Goal: Information Seeking & Learning: Learn about a topic

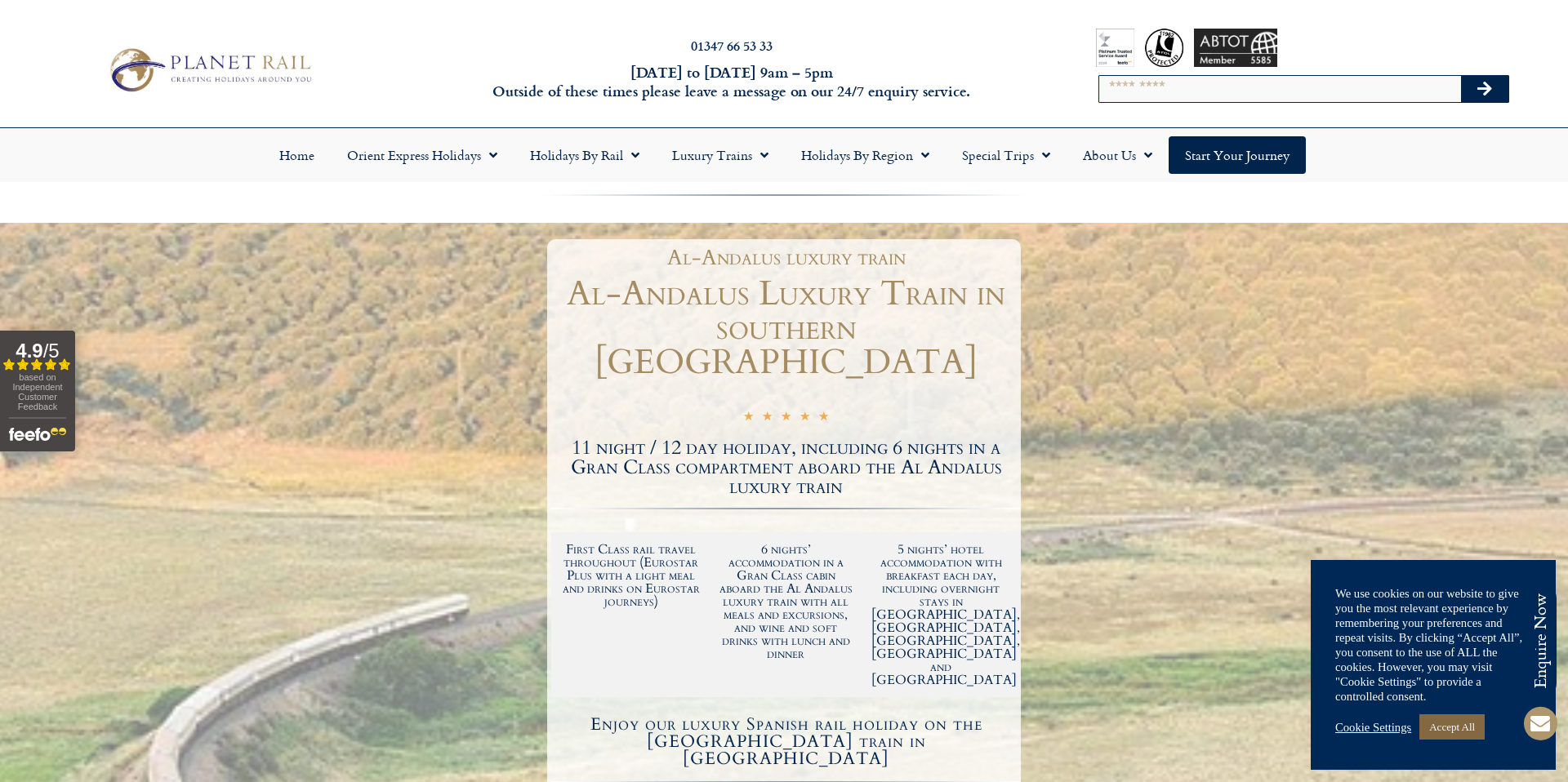
click at [1460, 731] on link "Accept All" at bounding box center [1452, 727] width 65 height 25
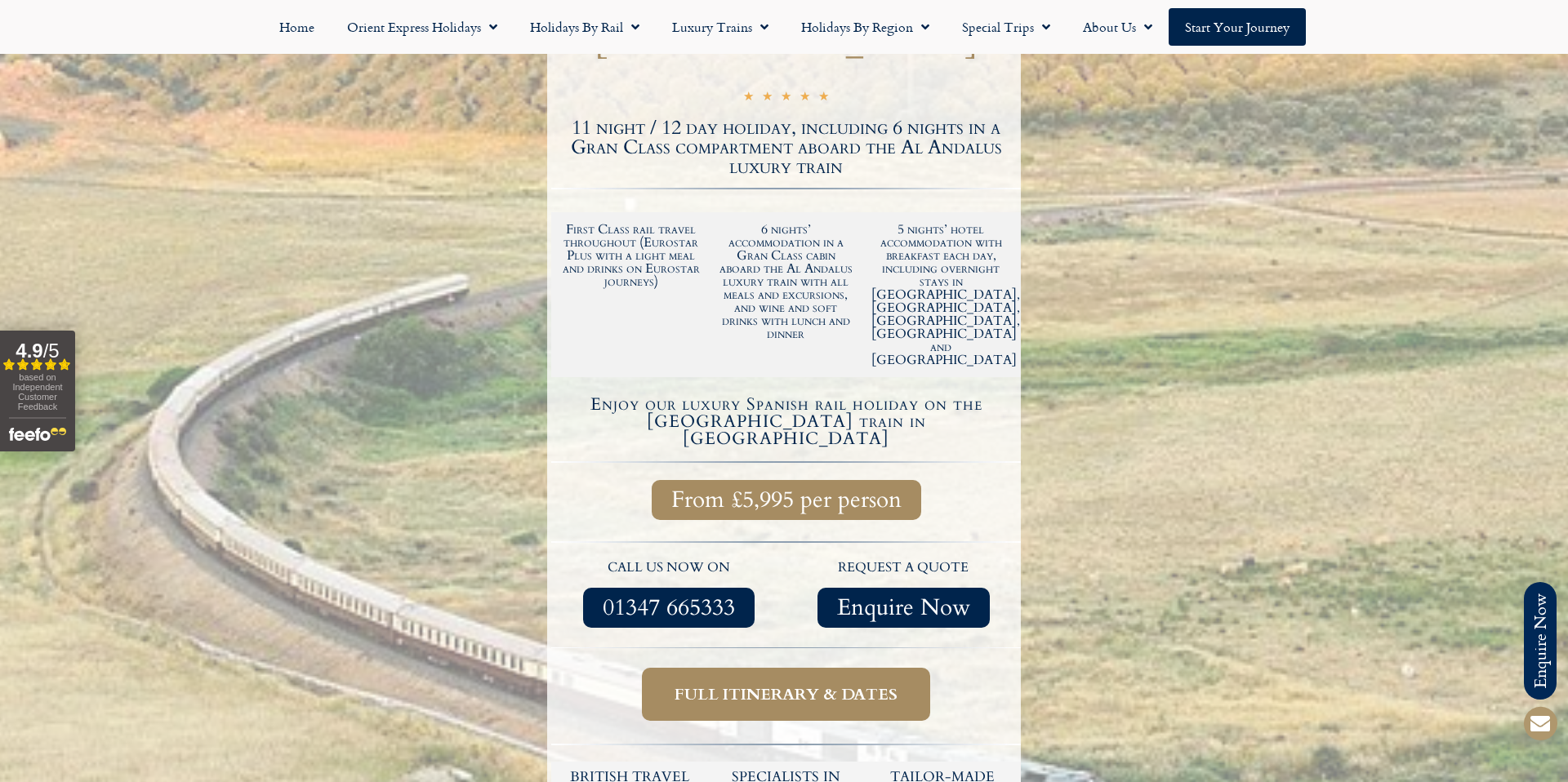
scroll to position [451, 0]
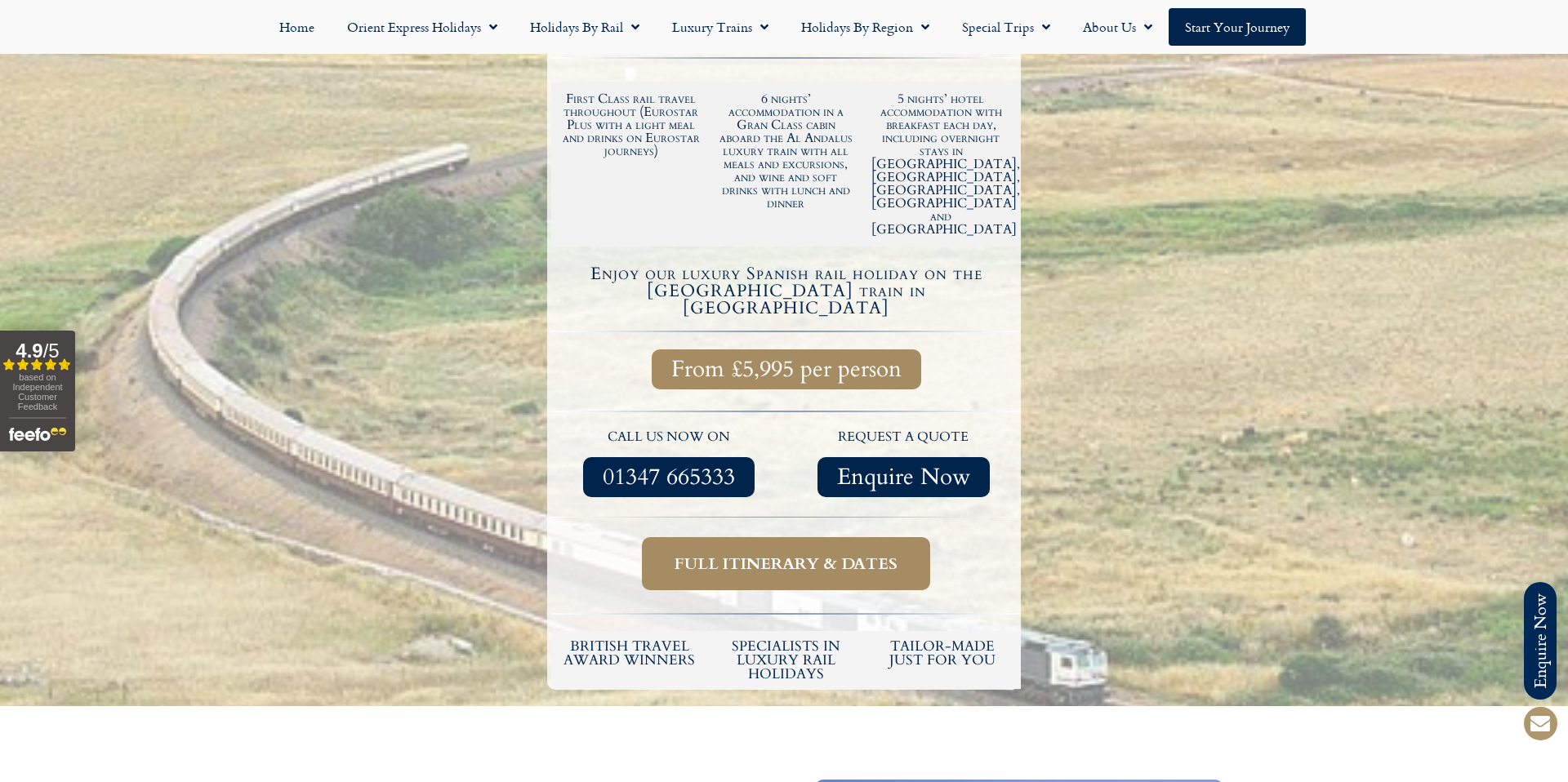
drag, startPoint x: 613, startPoint y: 327, endPoint x: 639, endPoint y: 321, distance: 26.7
click at [617, 400] on div at bounding box center [786, 409] width 470 height 19
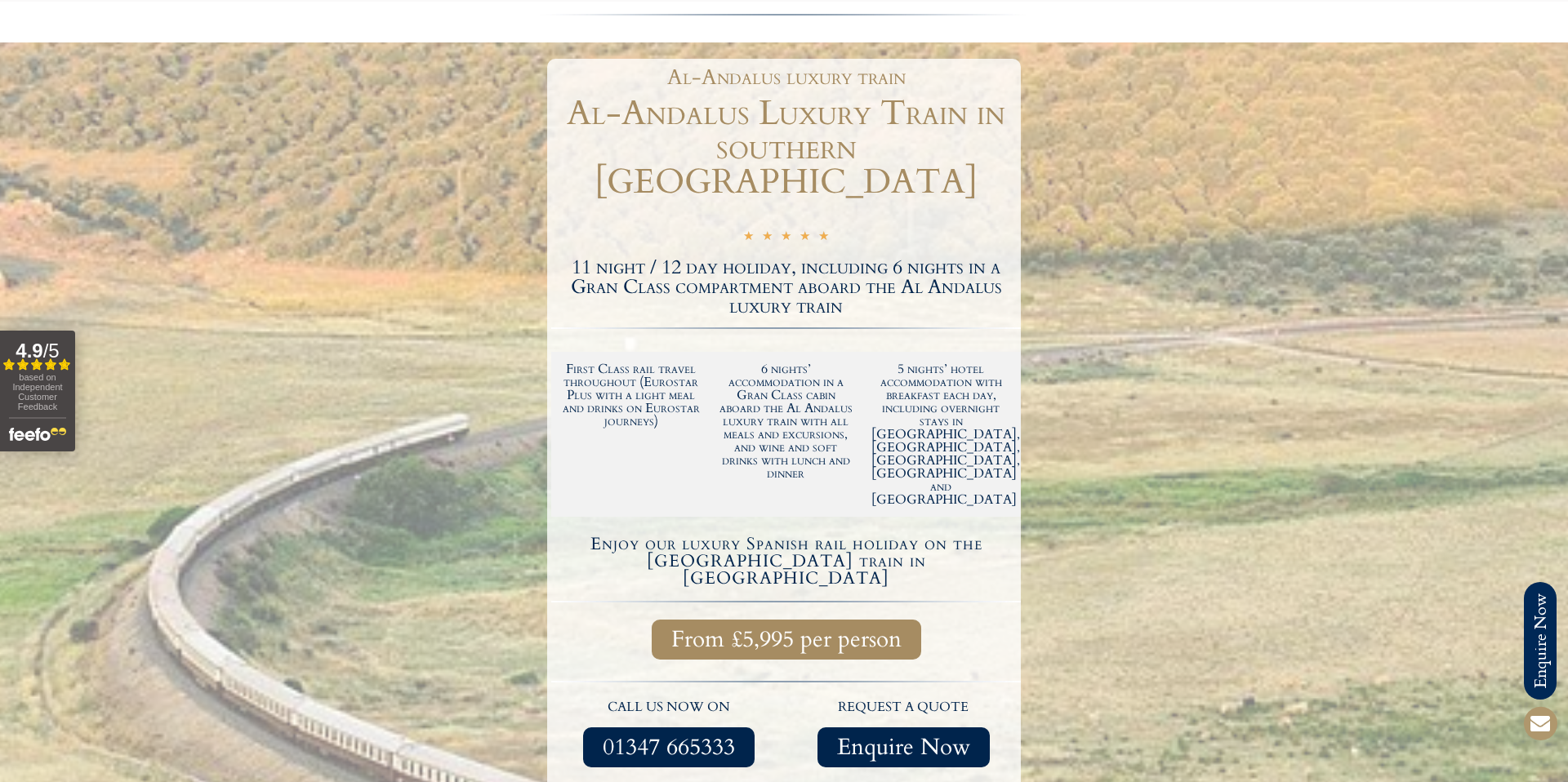
scroll to position [0, 0]
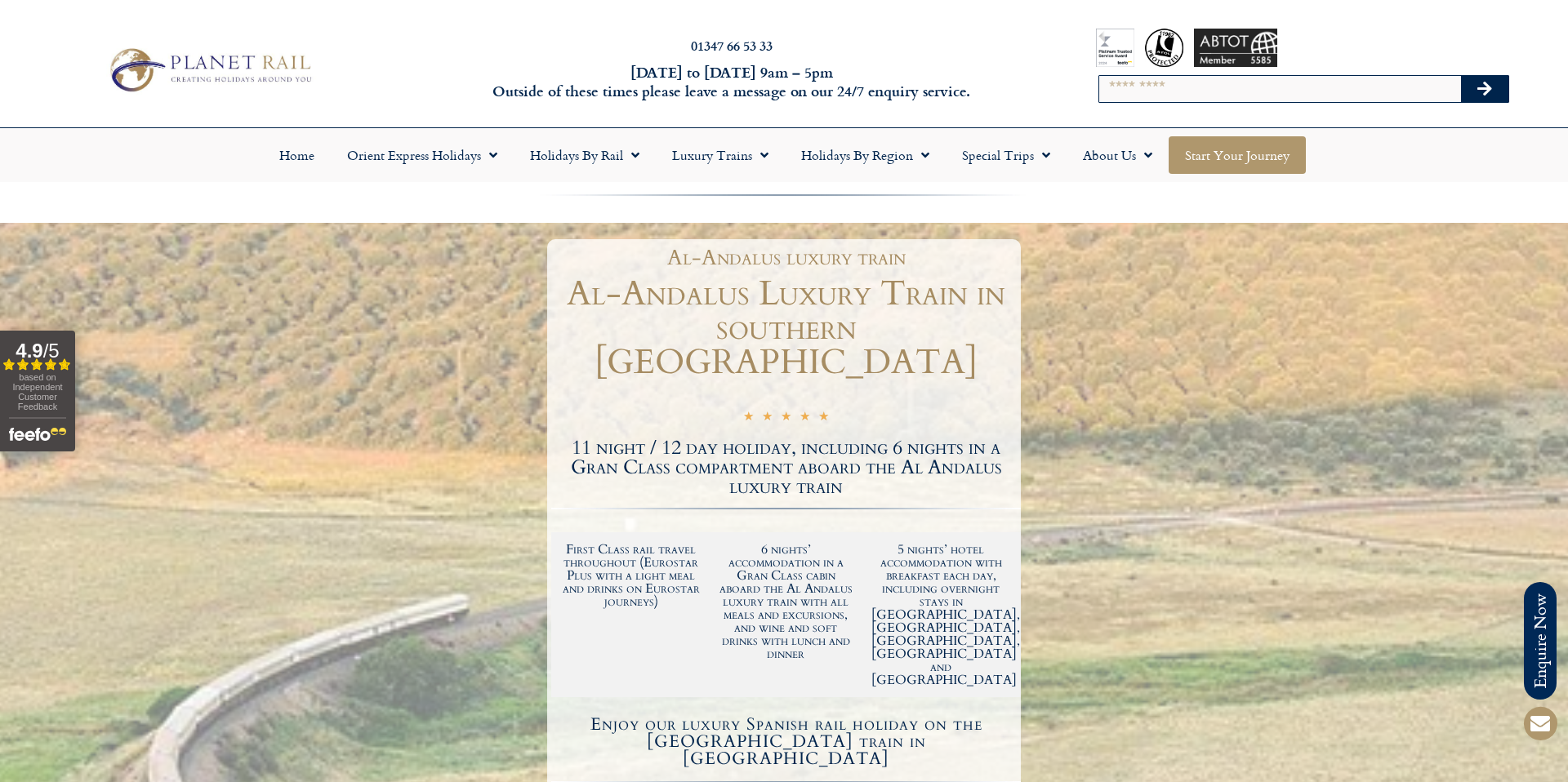
click at [1230, 161] on link "Start your Journey" at bounding box center [1238, 155] width 138 height 37
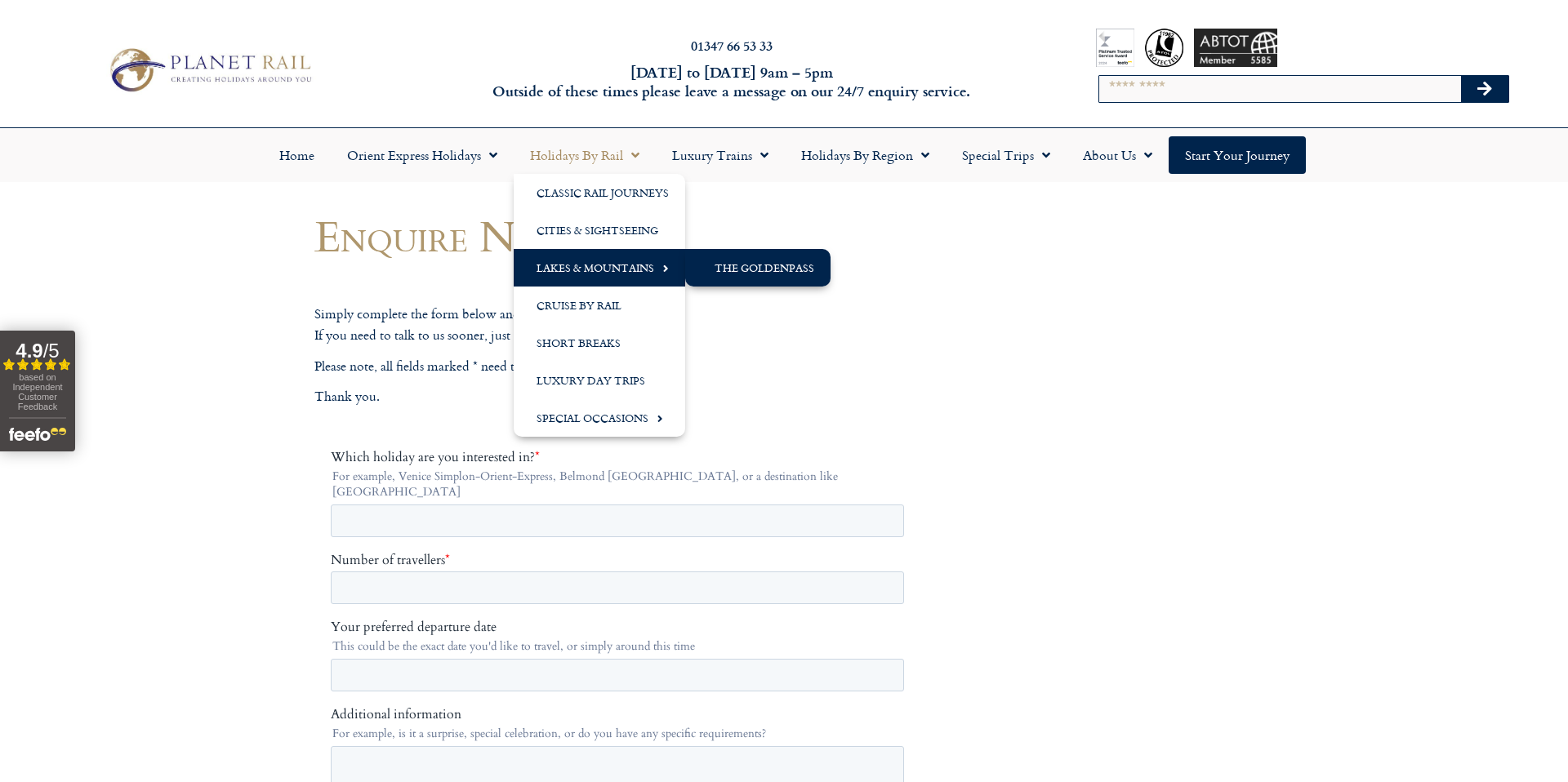
click at [798, 275] on link "The GoldenPass" at bounding box center [758, 267] width 146 height 37
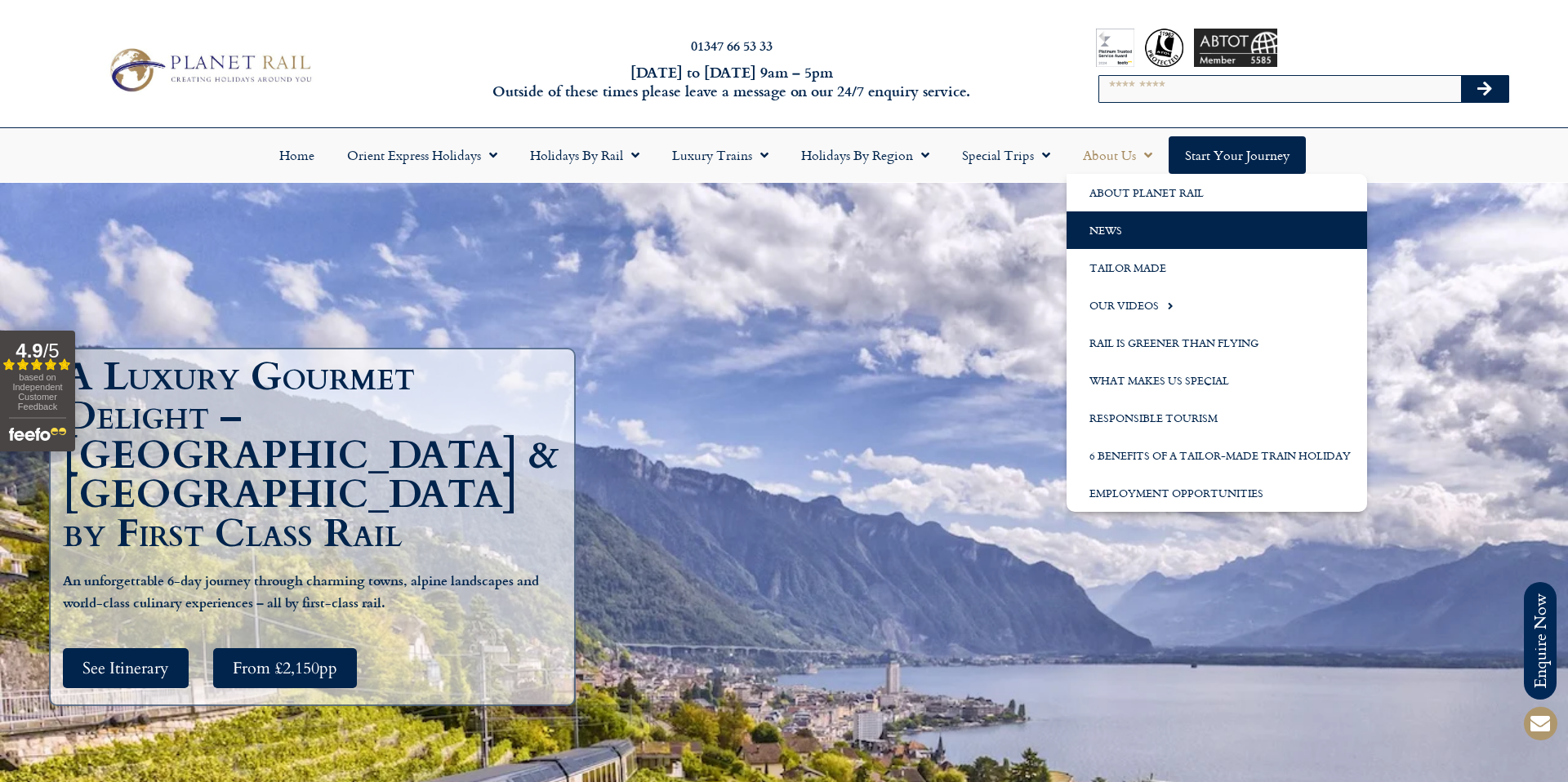
click at [1108, 224] on link "News" at bounding box center [1217, 230] width 301 height 37
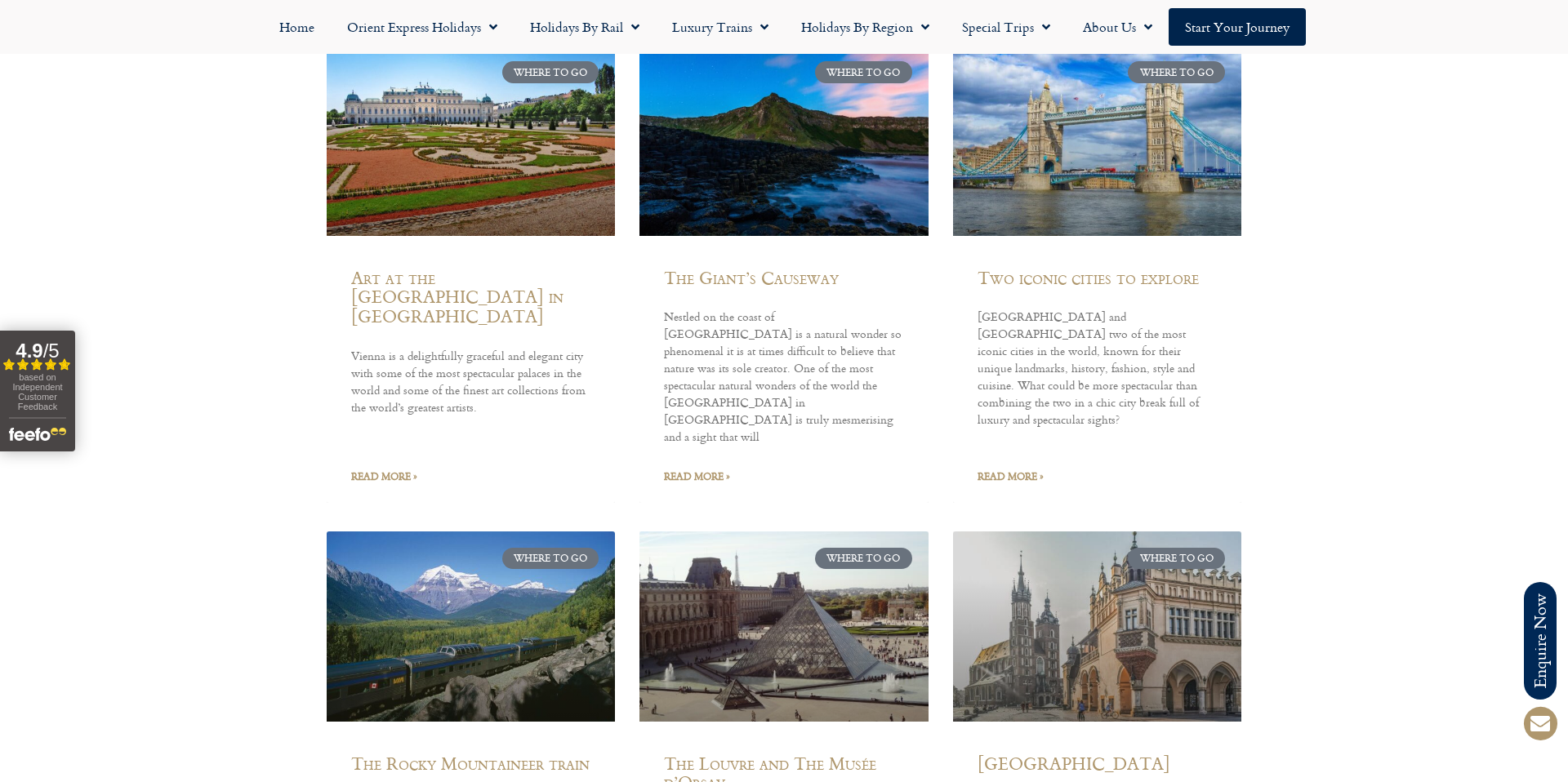
scroll to position [954, 0]
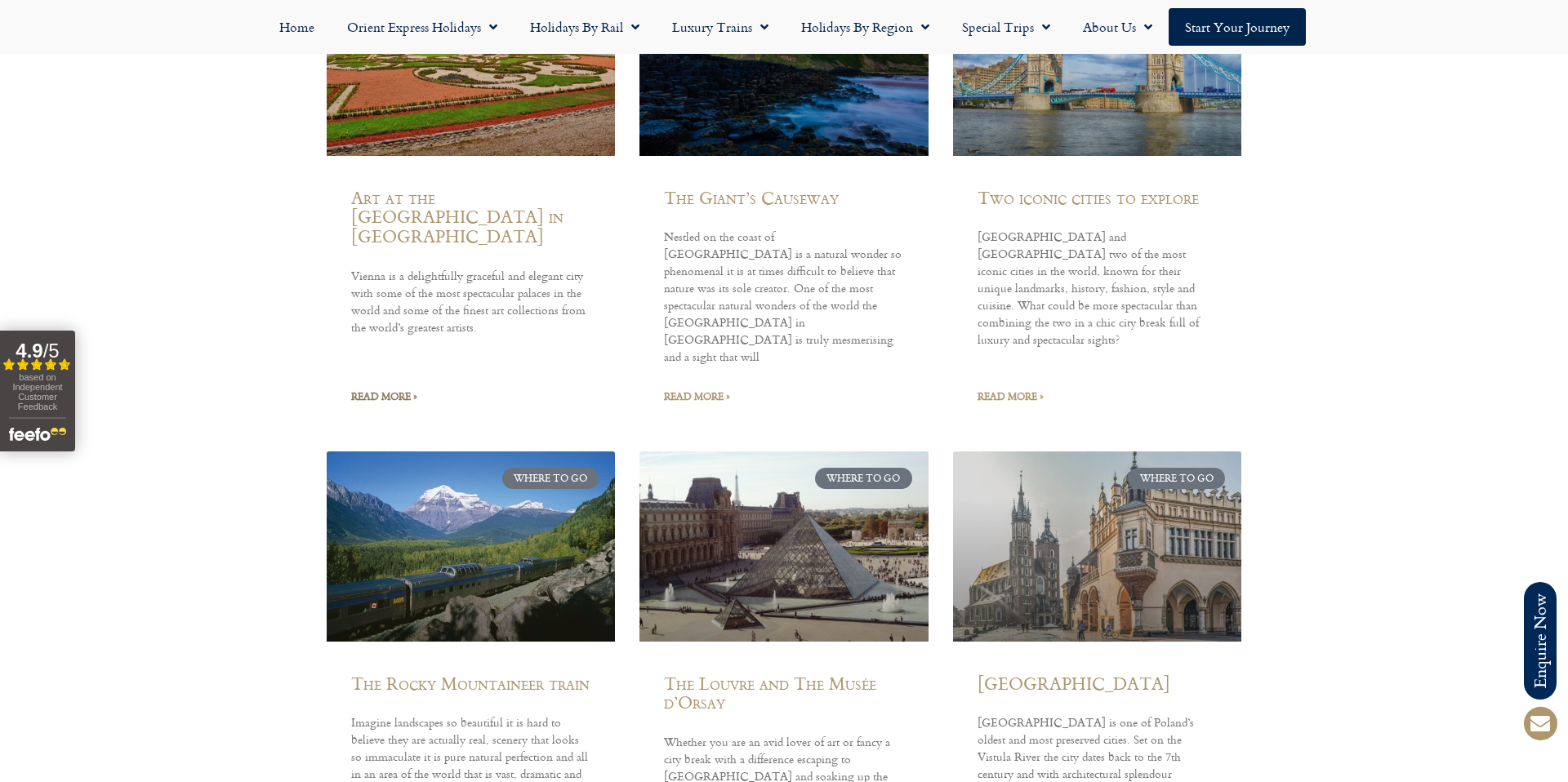
click at [406, 387] on link "Read More »" at bounding box center [384, 396] width 66 height 19
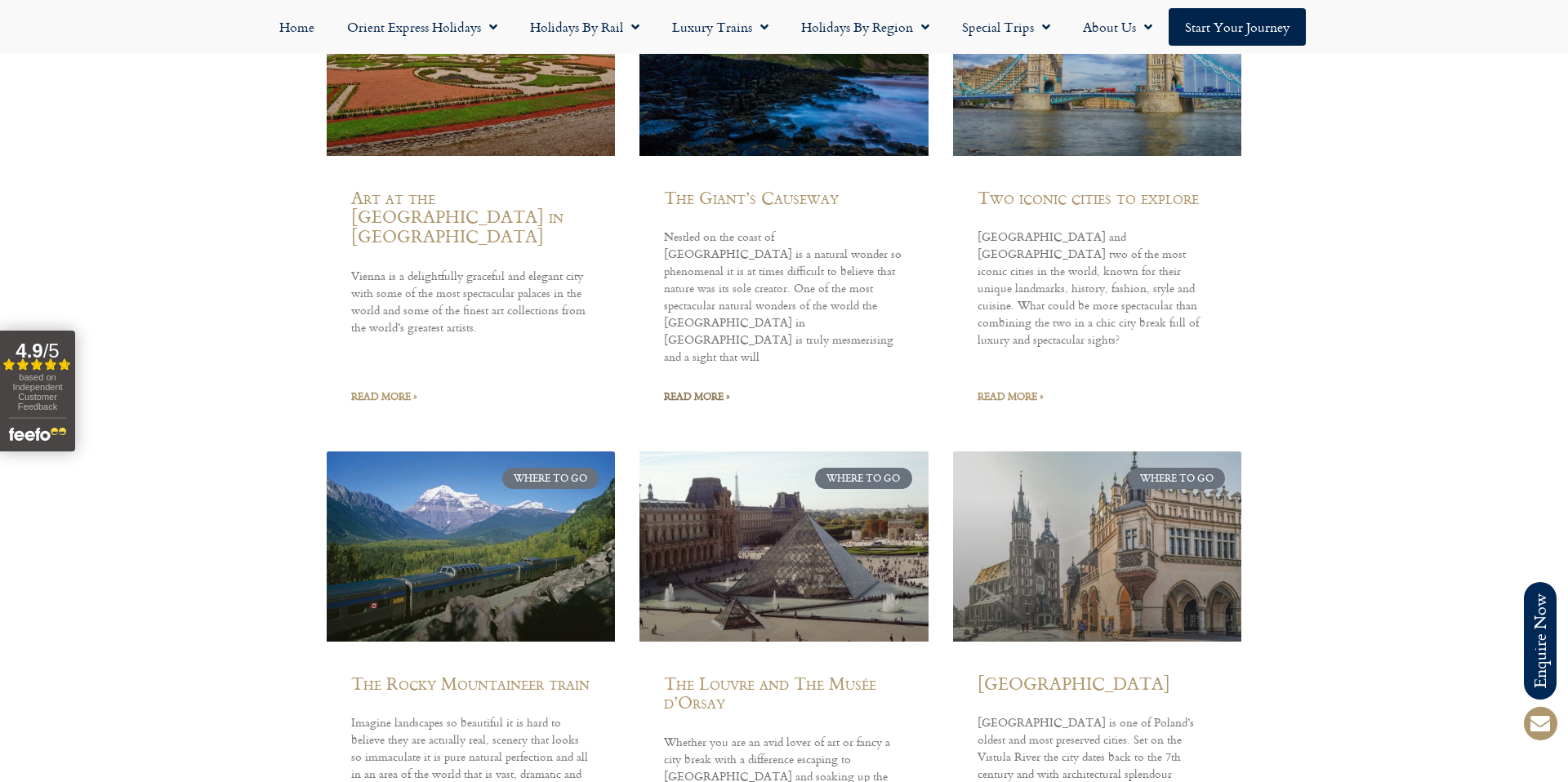
click at [683, 387] on link "Read More »" at bounding box center [696, 396] width 66 height 19
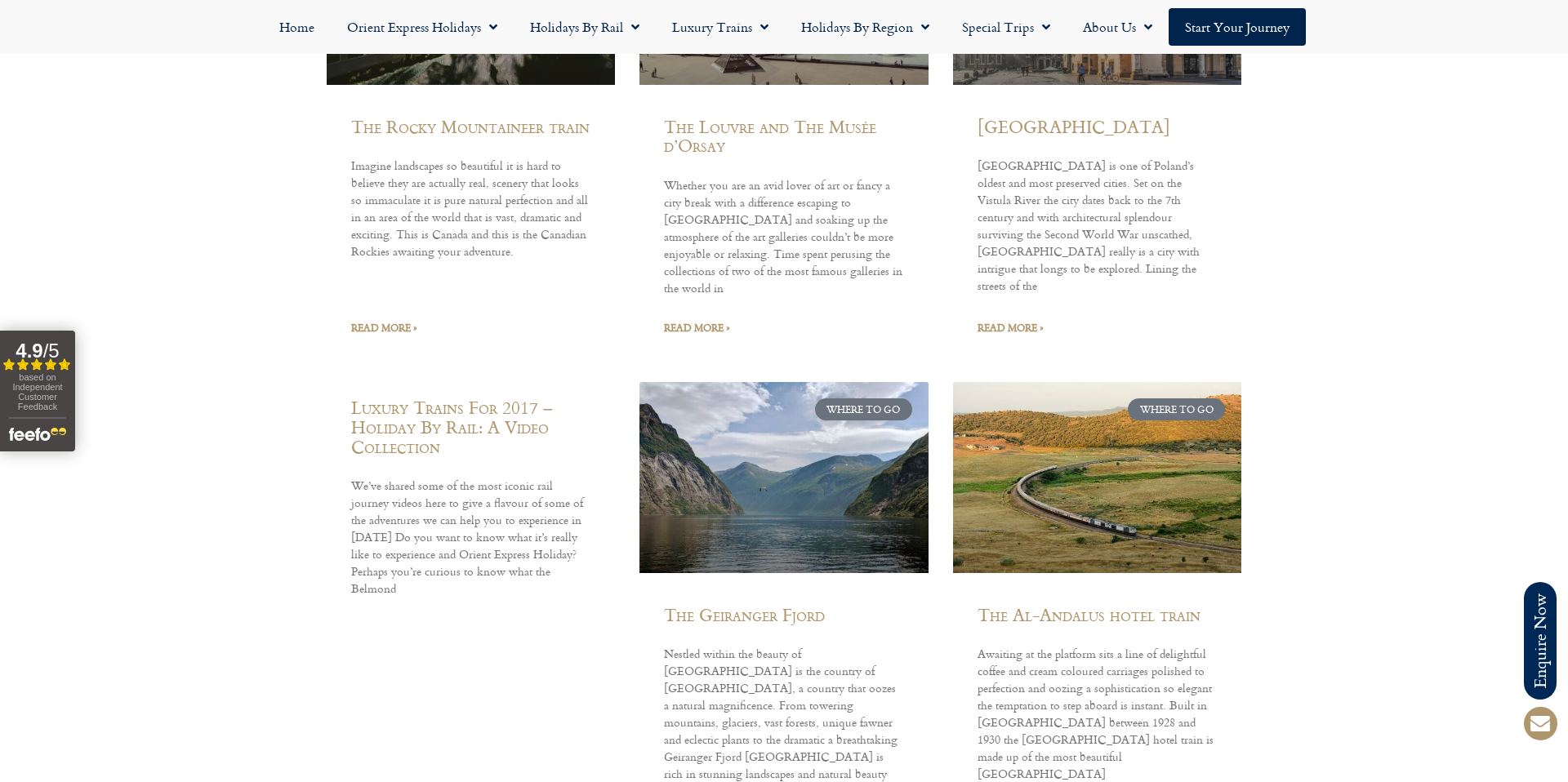
scroll to position [1606, 0]
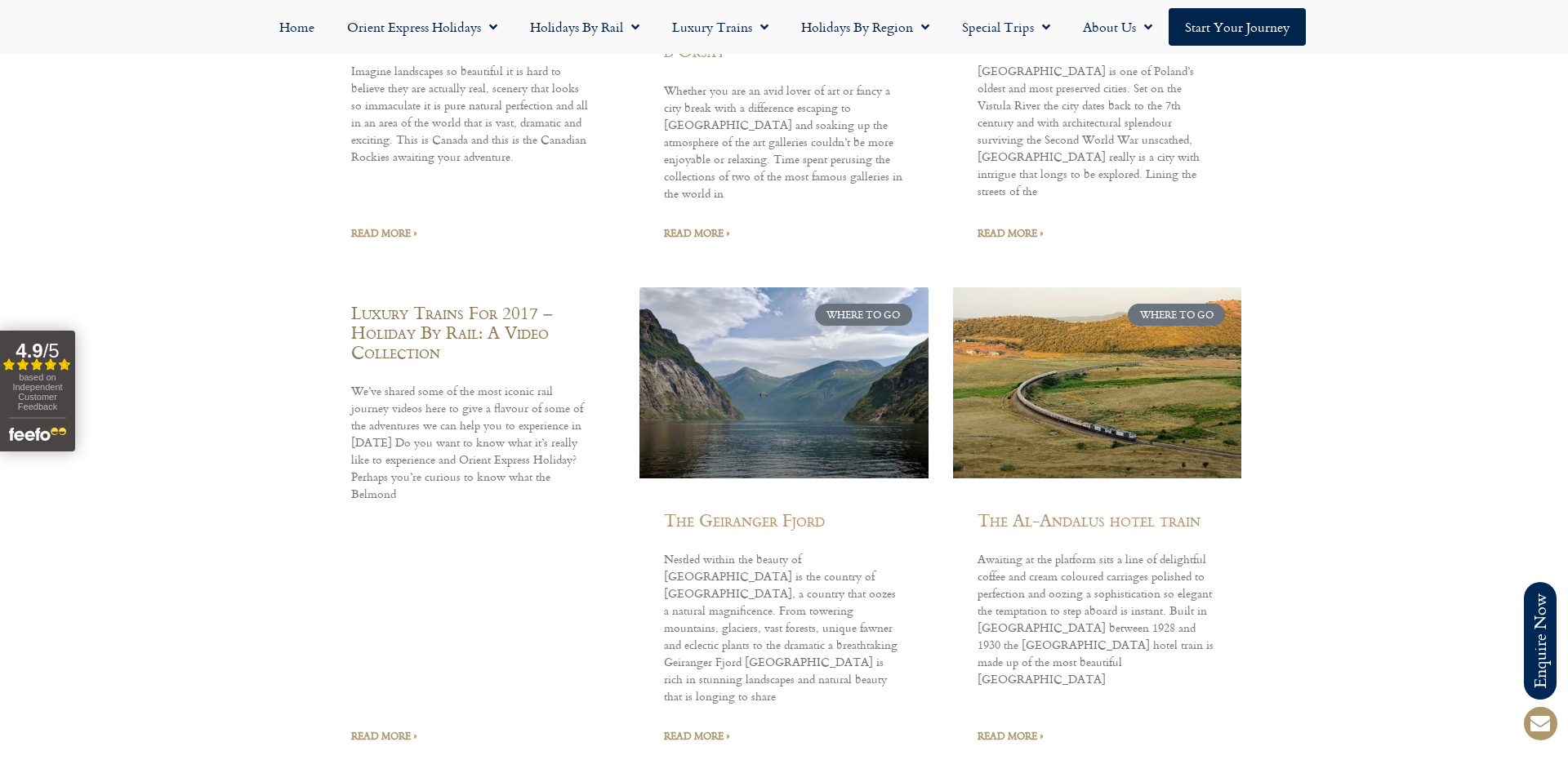
click at [454, 300] on link "Luxury Trains For 2017 – Holiday By Rail: A Video Collection" at bounding box center [452, 331] width 202 height 64
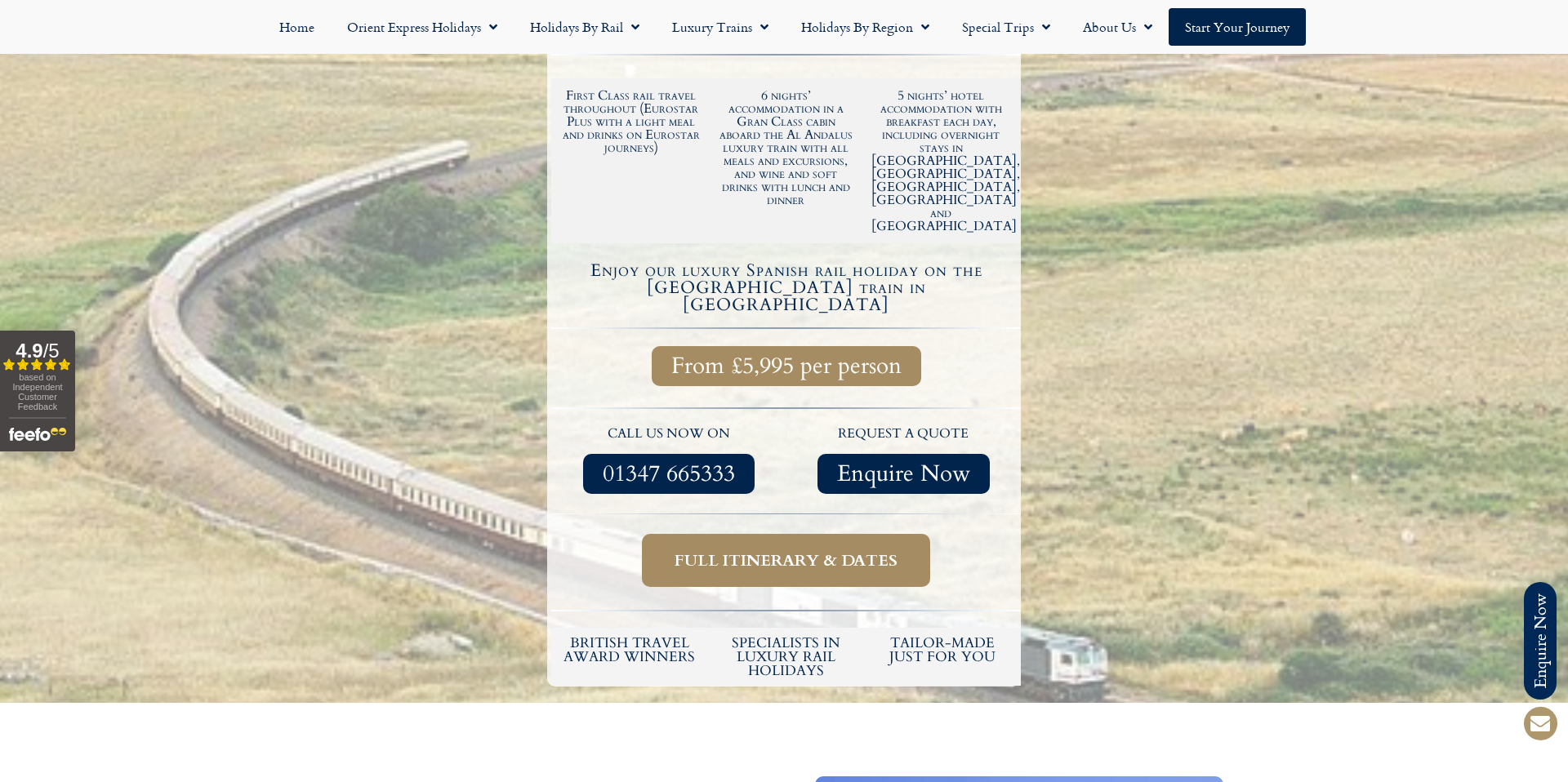
scroll to position [505, 0]
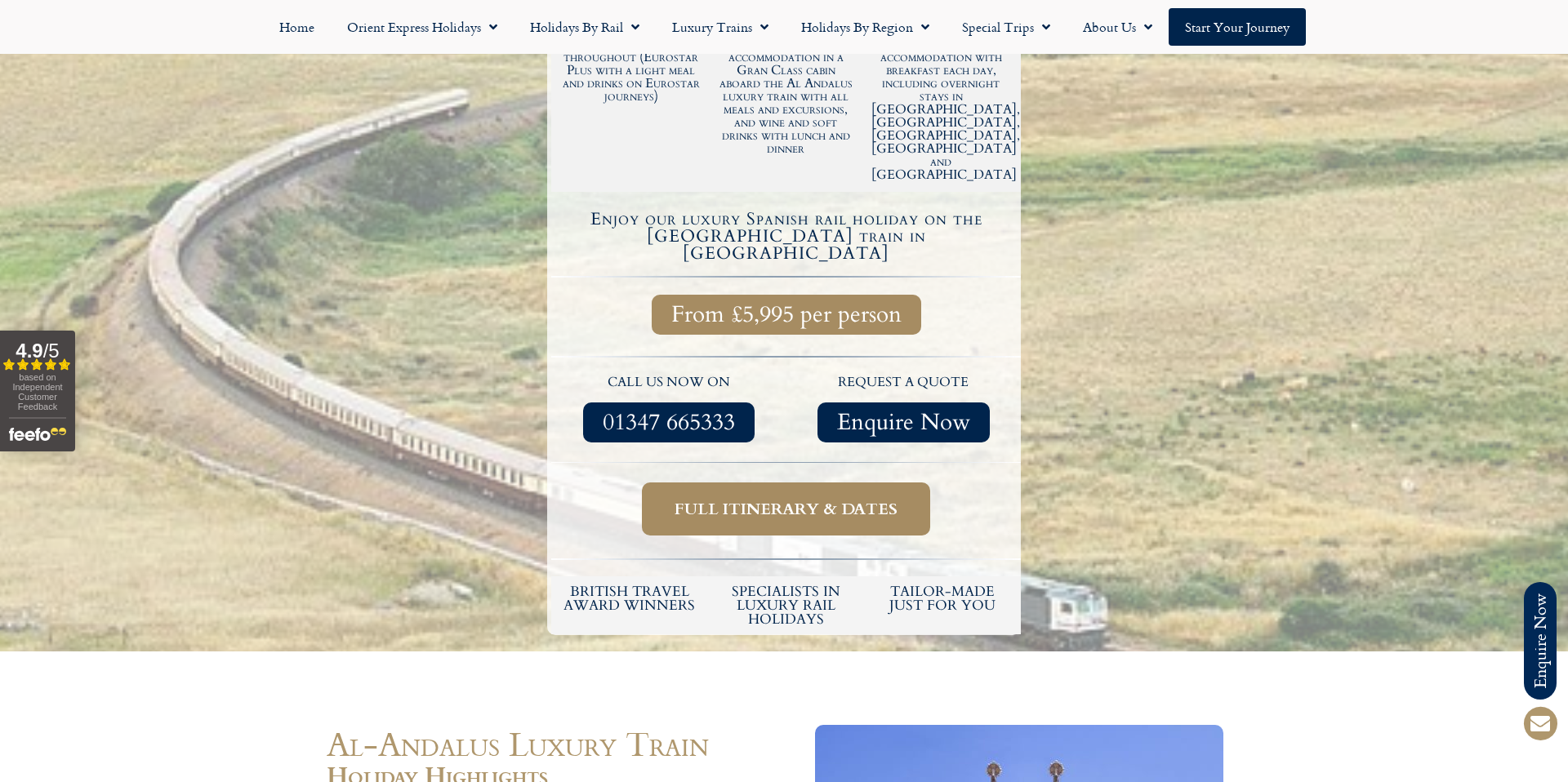
click at [837, 499] on span "Full itinerary & dates" at bounding box center [786, 509] width 223 height 21
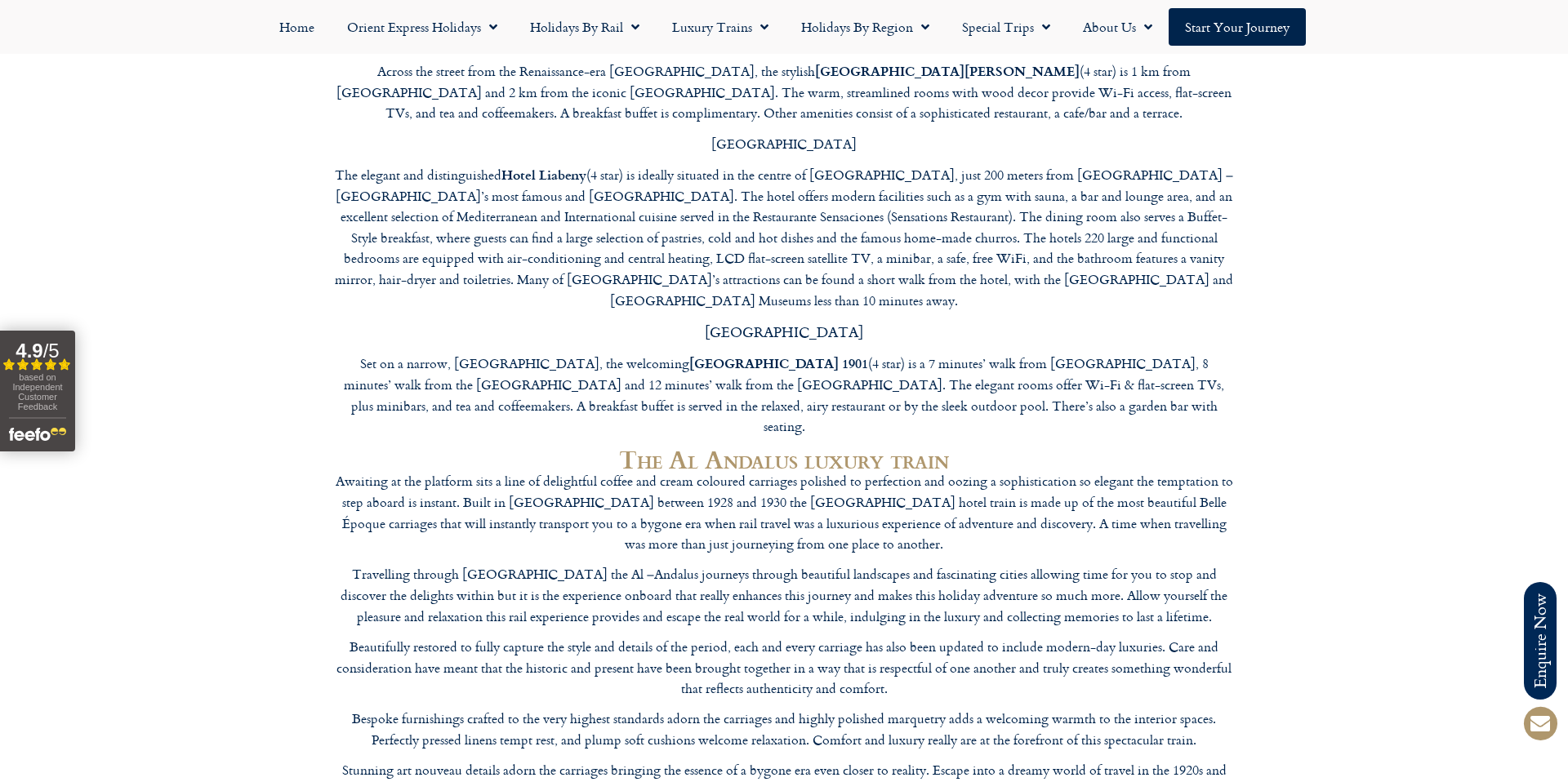
scroll to position [8503, 0]
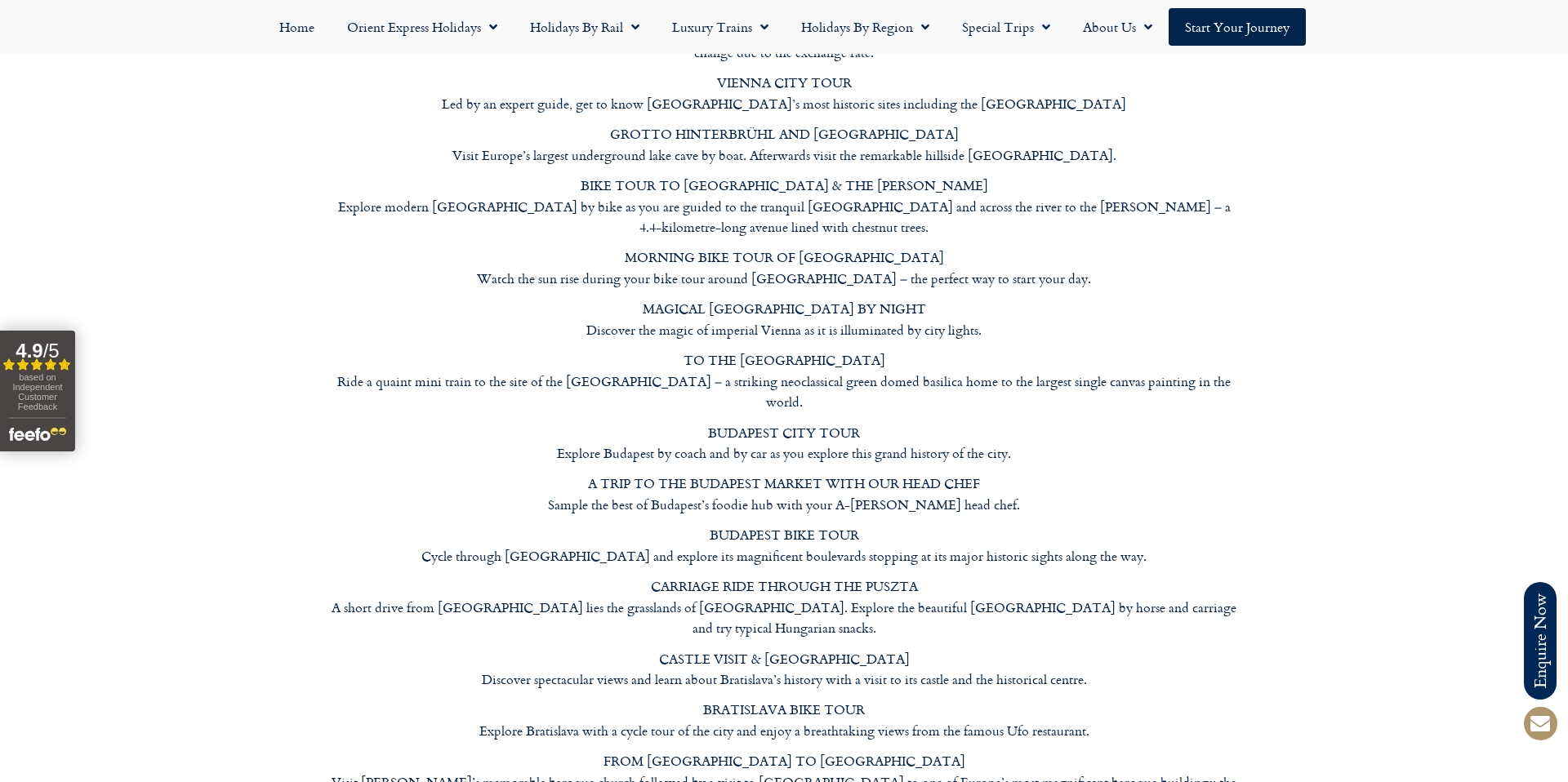
scroll to position [7869, 0]
